Goal: Check status

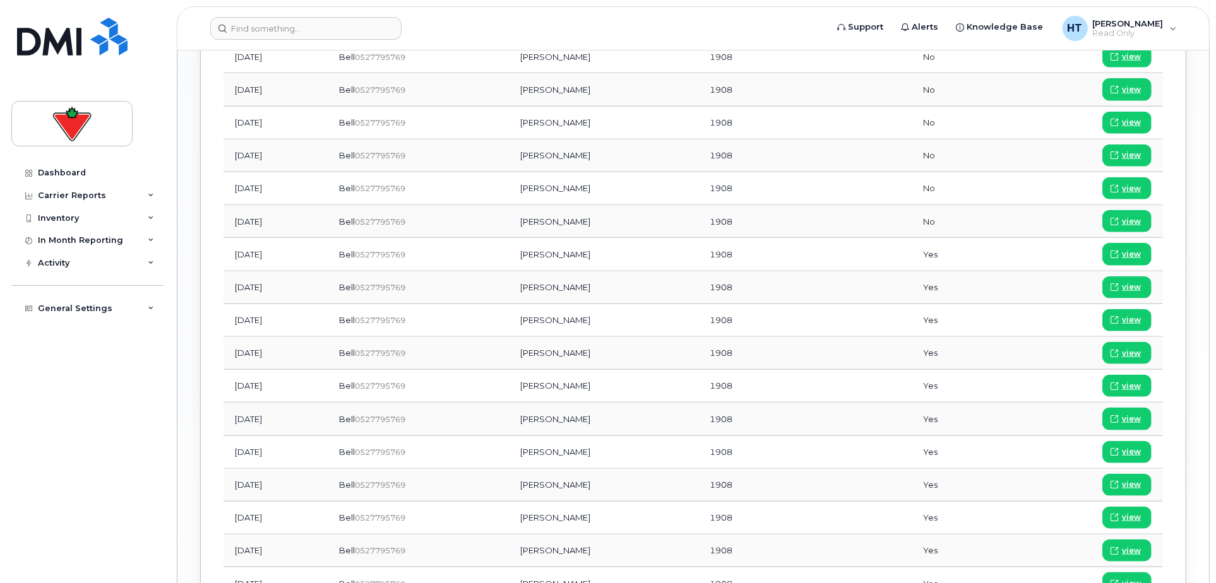
scroll to position [1174, 0]
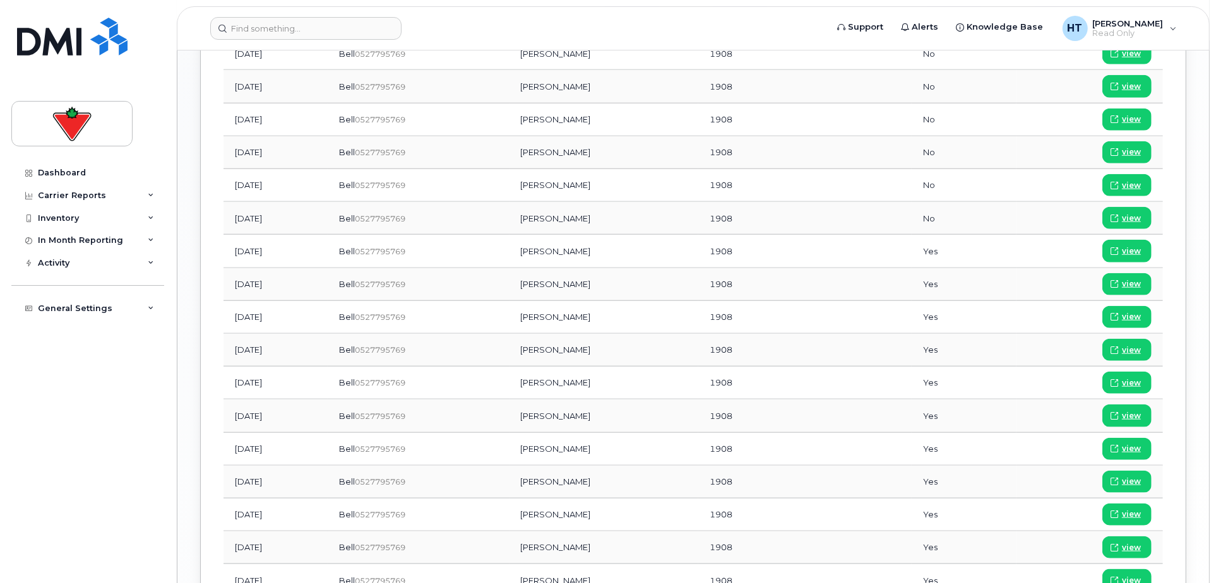
click at [930, 237] on td "Yes" at bounding box center [964, 251] width 104 height 33
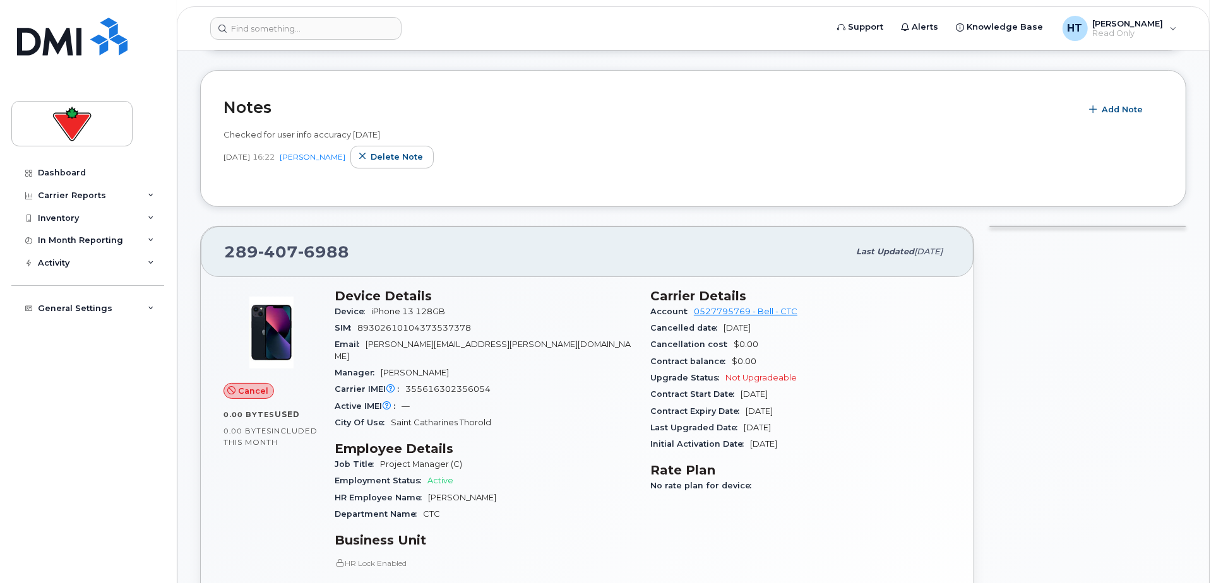
scroll to position [0, 0]
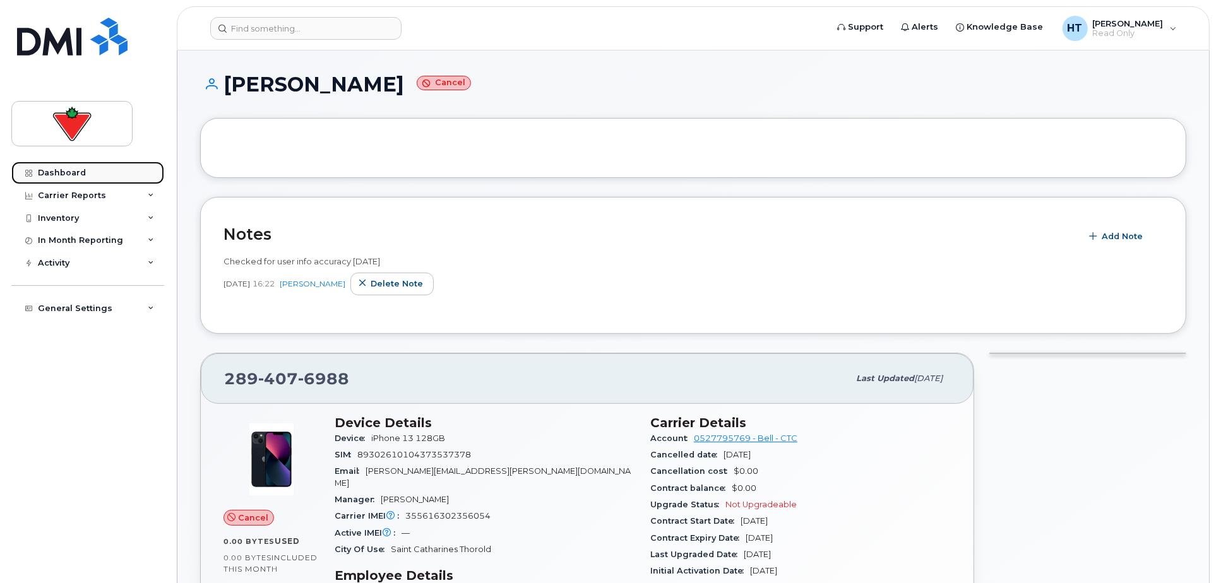
click at [64, 174] on div "Dashboard" at bounding box center [62, 173] width 48 height 10
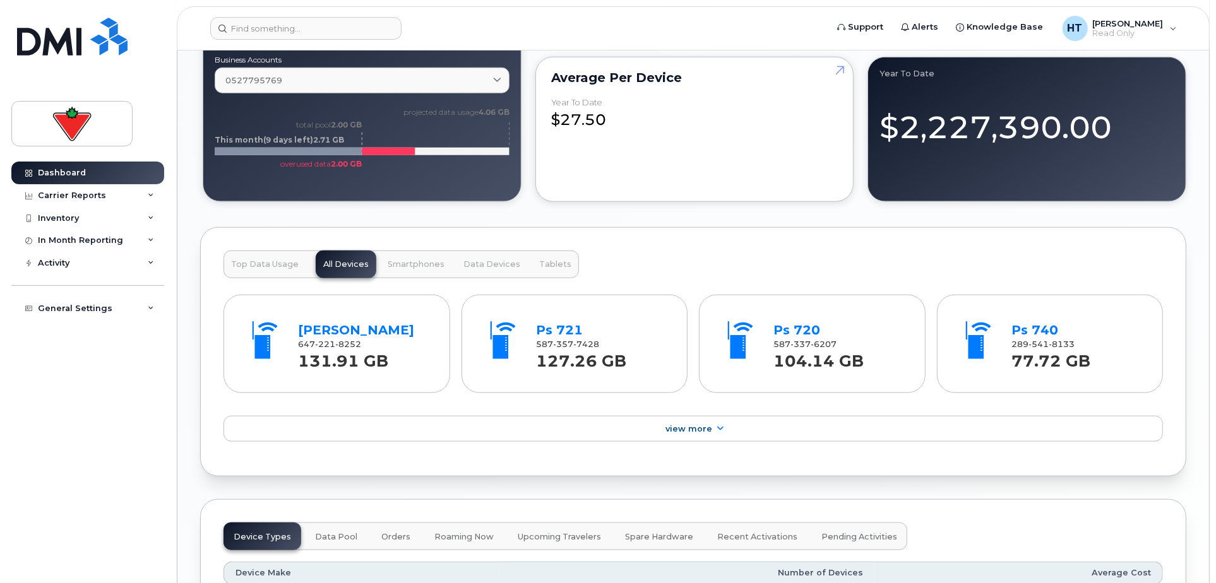
scroll to position [1403, 0]
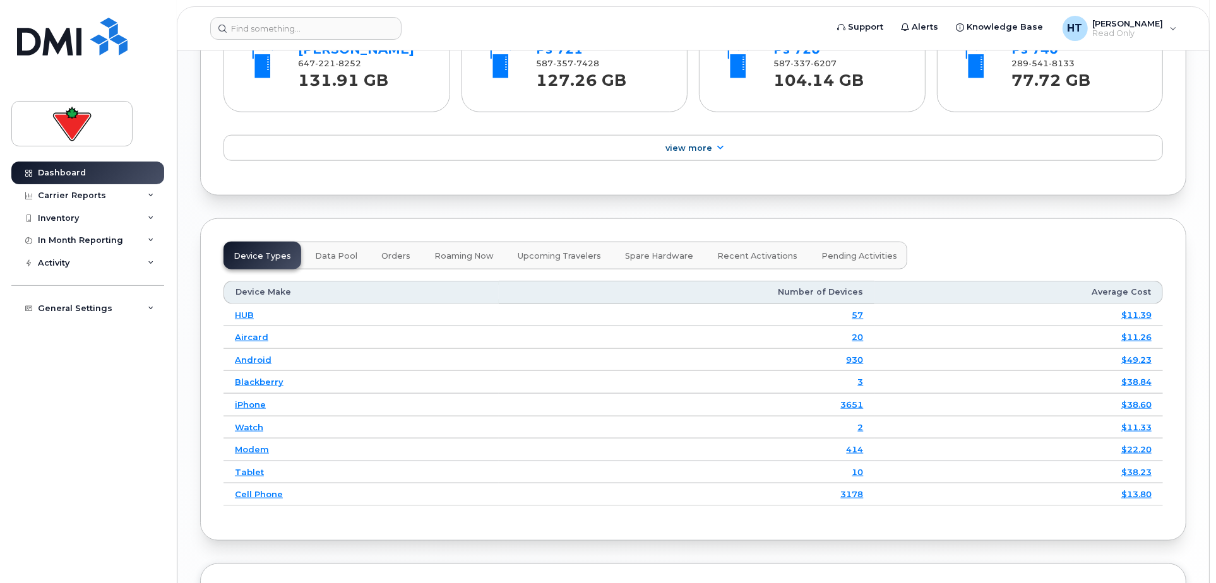
click at [844, 259] on span "Pending Activities" at bounding box center [859, 256] width 76 height 10
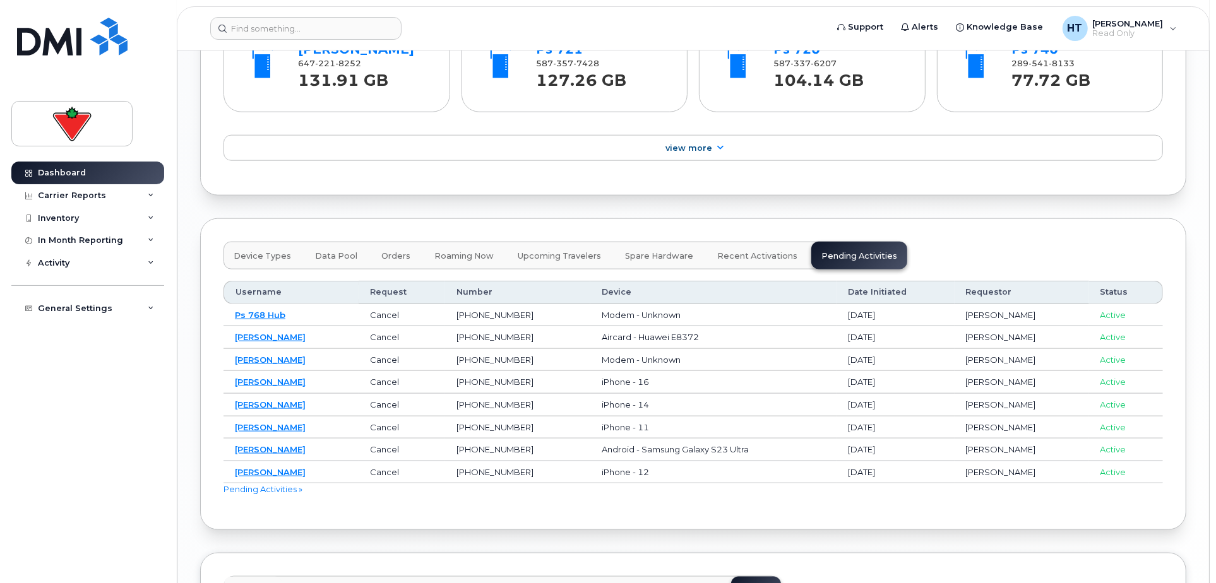
click at [751, 255] on span "Recent Activations" at bounding box center [757, 256] width 80 height 10
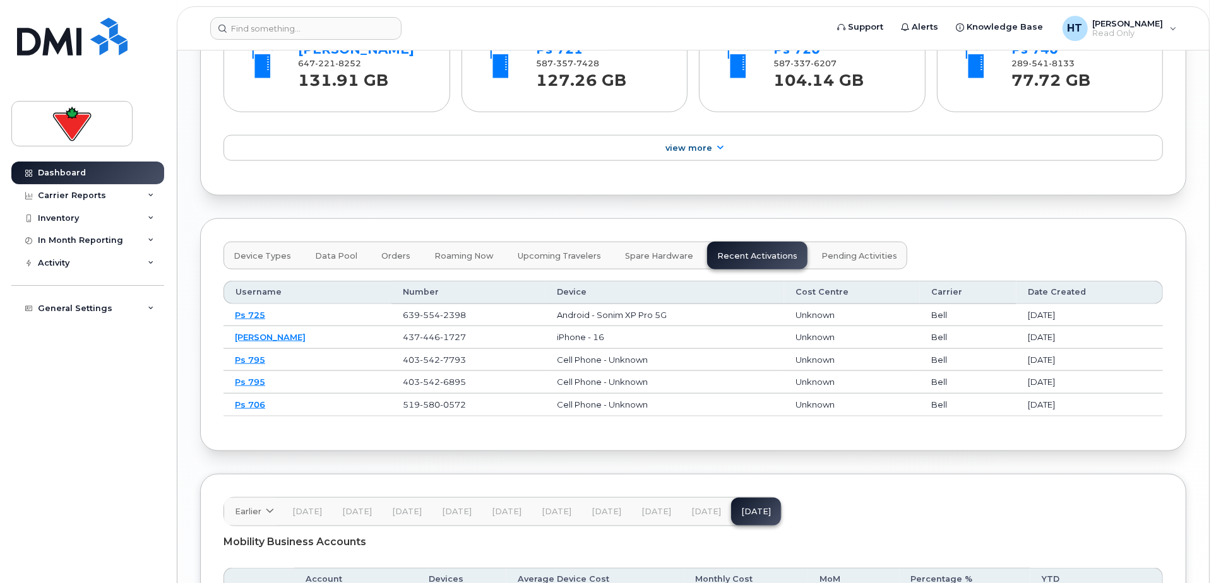
click at [655, 253] on span "Spare Hardware" at bounding box center [659, 256] width 68 height 10
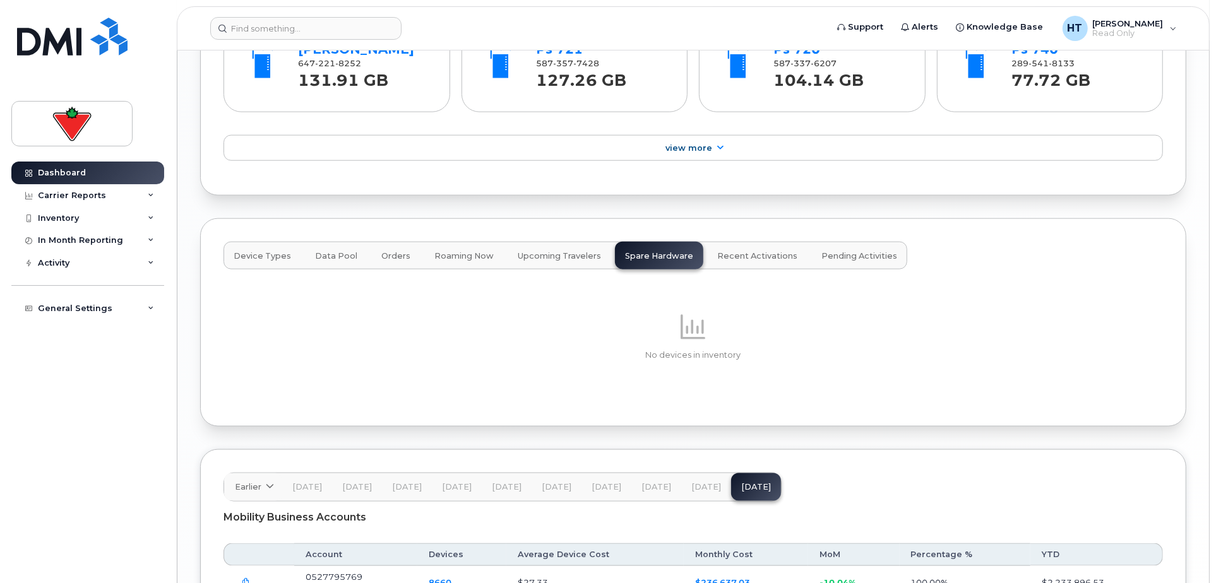
click at [572, 256] on span "Upcoming Travelers" at bounding box center [559, 256] width 83 height 10
click at [862, 253] on span "Pending Activities" at bounding box center [859, 256] width 76 height 10
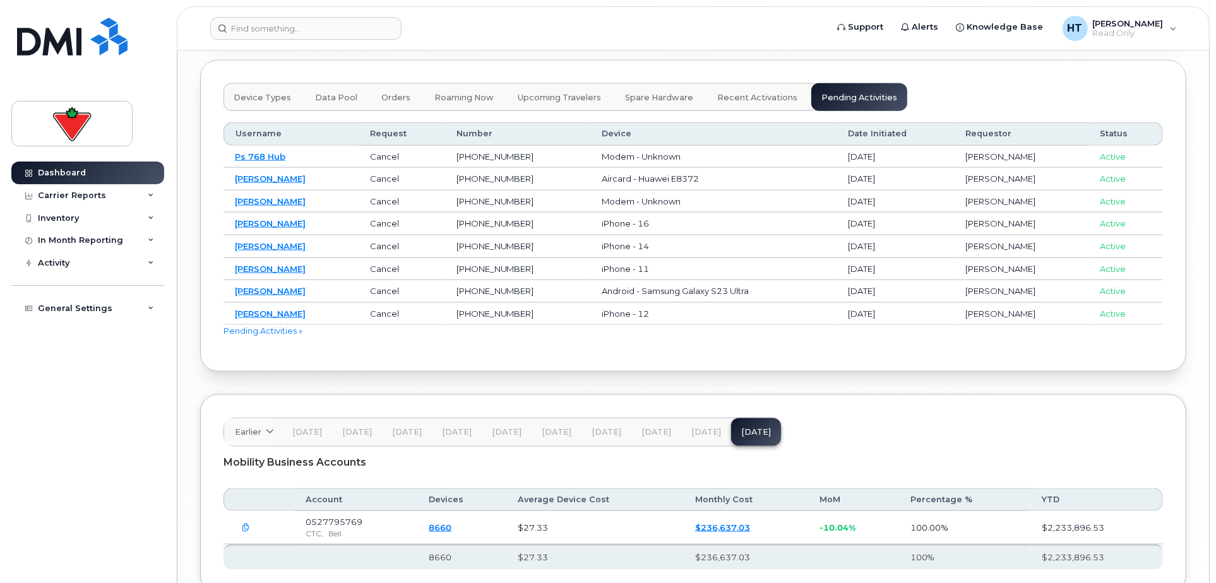
scroll to position [1653, 0]
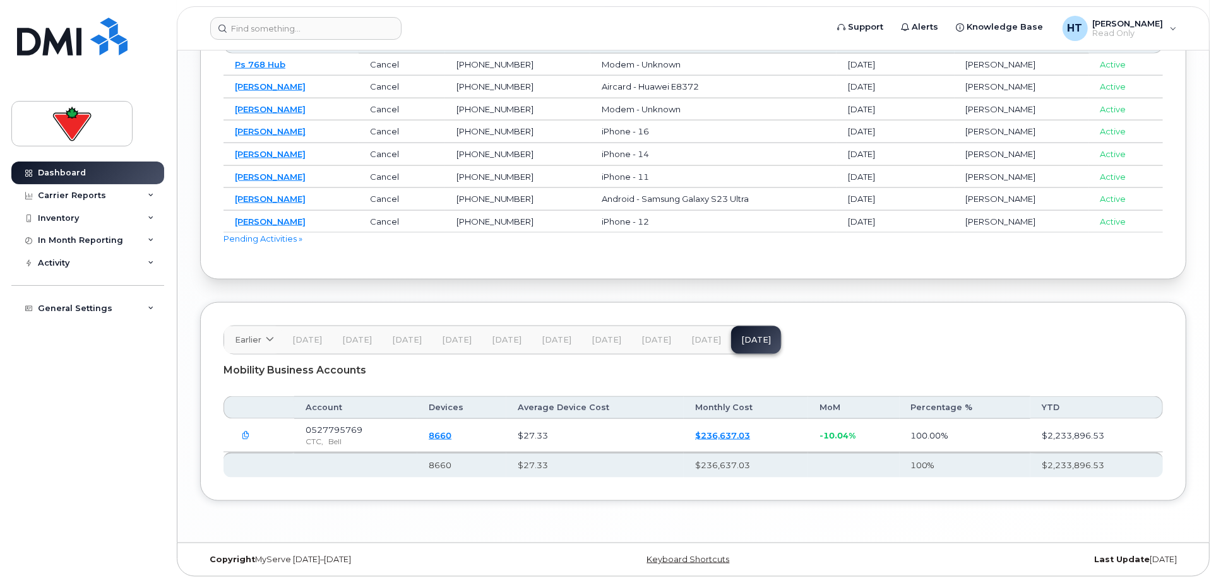
click at [598, 337] on span "[DATE]" at bounding box center [606, 340] width 30 height 10
click at [647, 338] on span "[DATE]" at bounding box center [656, 340] width 30 height 10
click at [697, 336] on span "[DATE]" at bounding box center [706, 340] width 30 height 10
click at [741, 336] on span "[DATE]" at bounding box center [756, 340] width 30 height 10
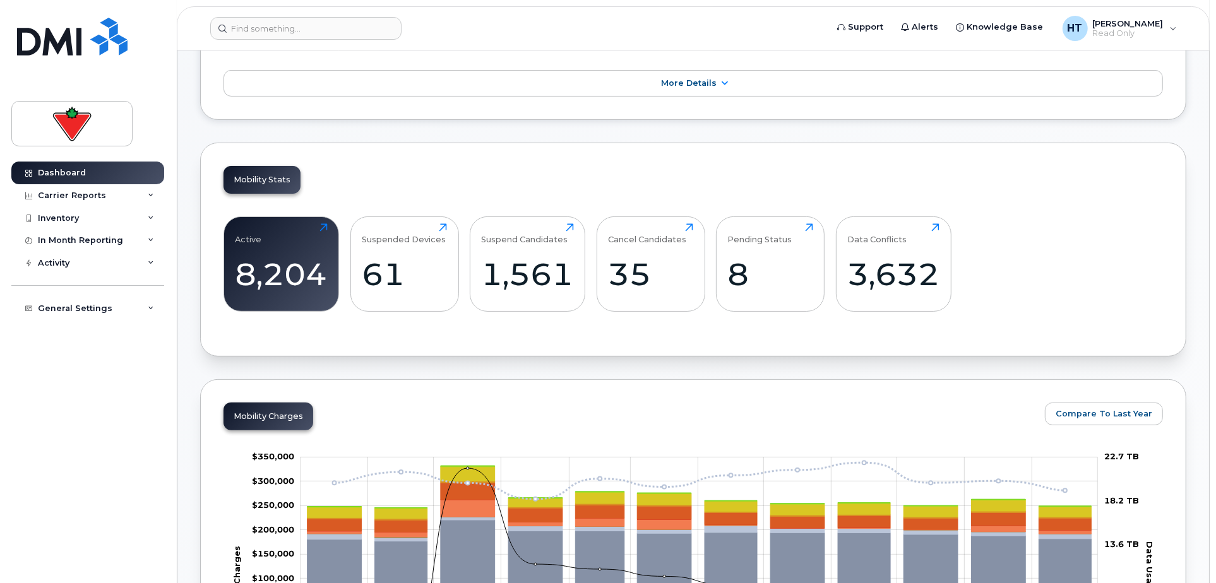
scroll to position [180, 0]
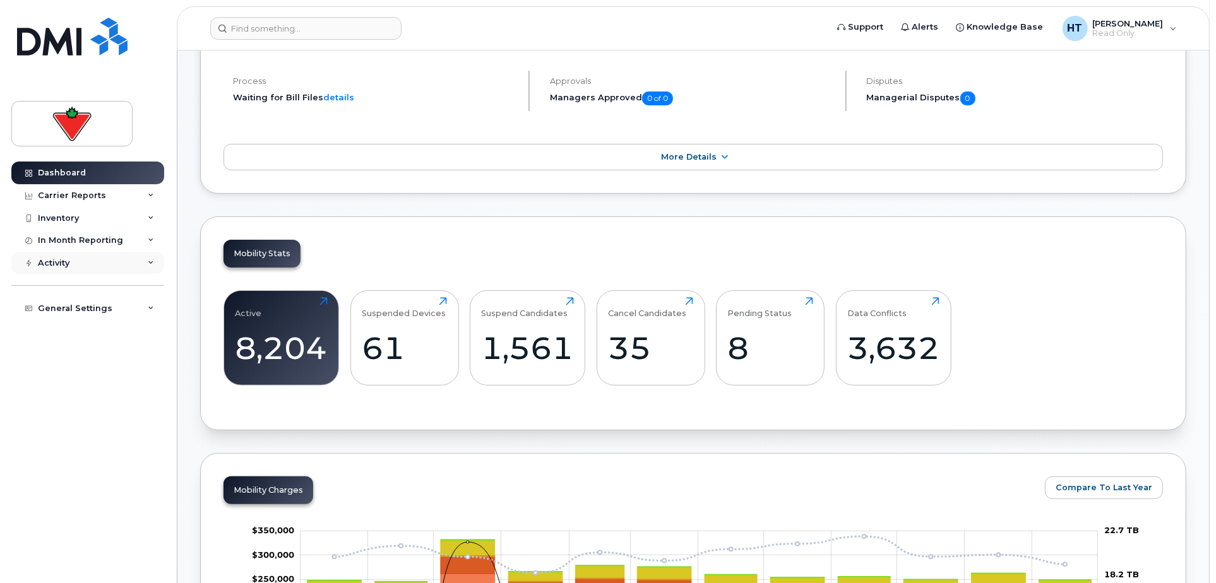
click at [62, 264] on div "Activity" at bounding box center [54, 263] width 32 height 10
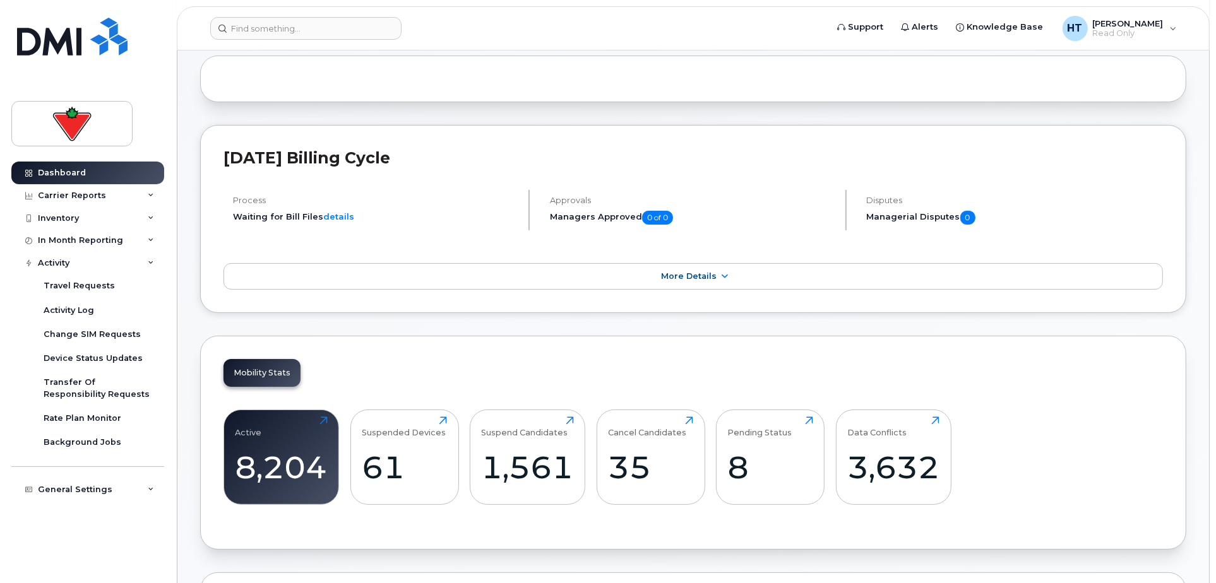
scroll to position [0, 0]
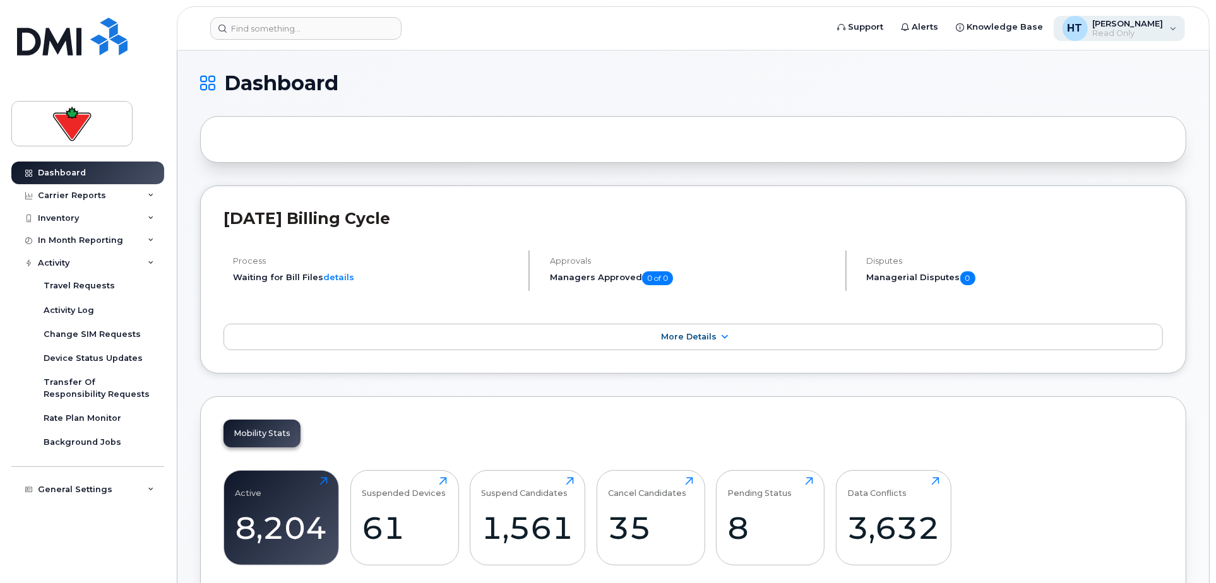
click at [1149, 30] on span "Read Only" at bounding box center [1128, 33] width 71 height 10
